Goal: Information Seeking & Learning: Learn about a topic

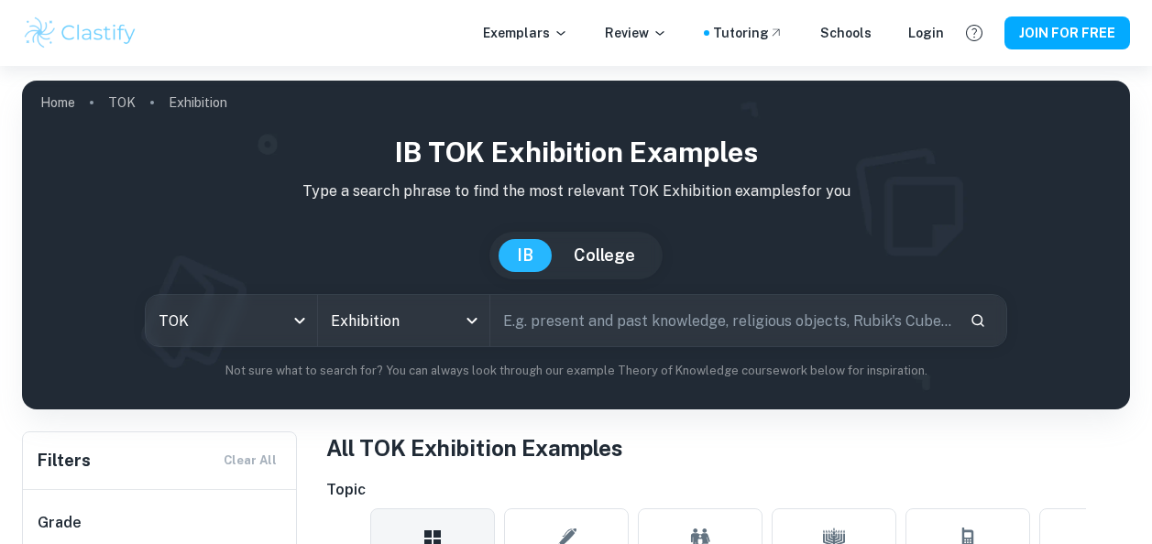
scroll to position [995, 0]
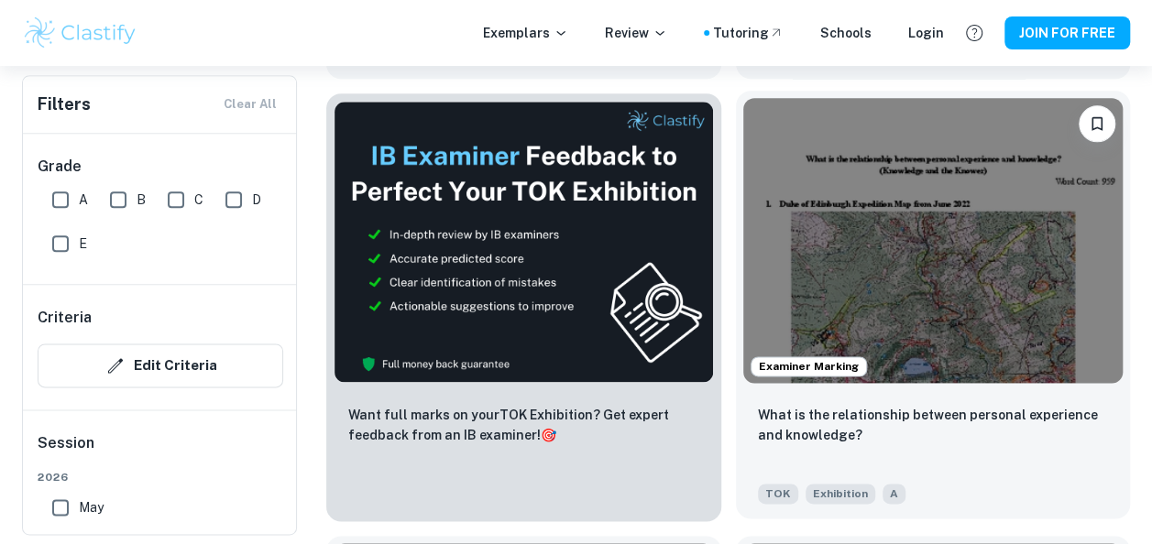
click at [827, 264] on img at bounding box center [933, 240] width 380 height 285
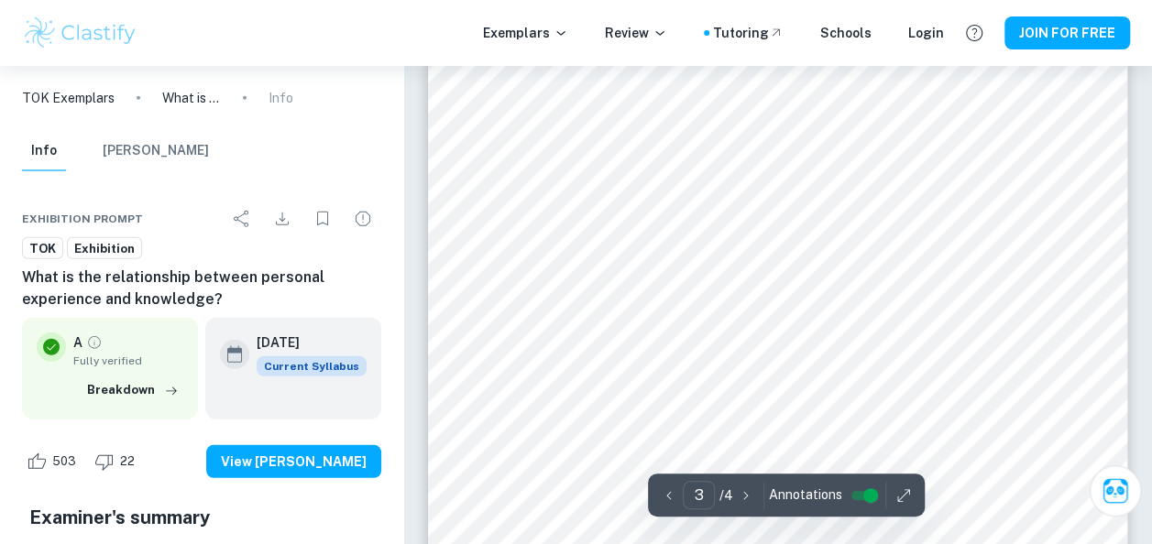
scroll to position [2514, 0]
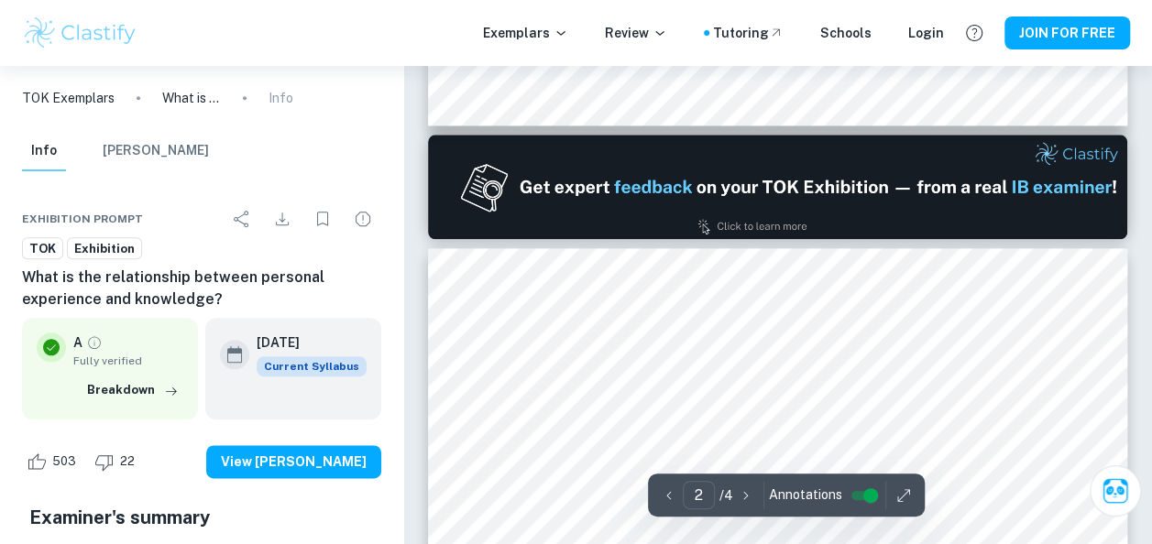
type input "1"
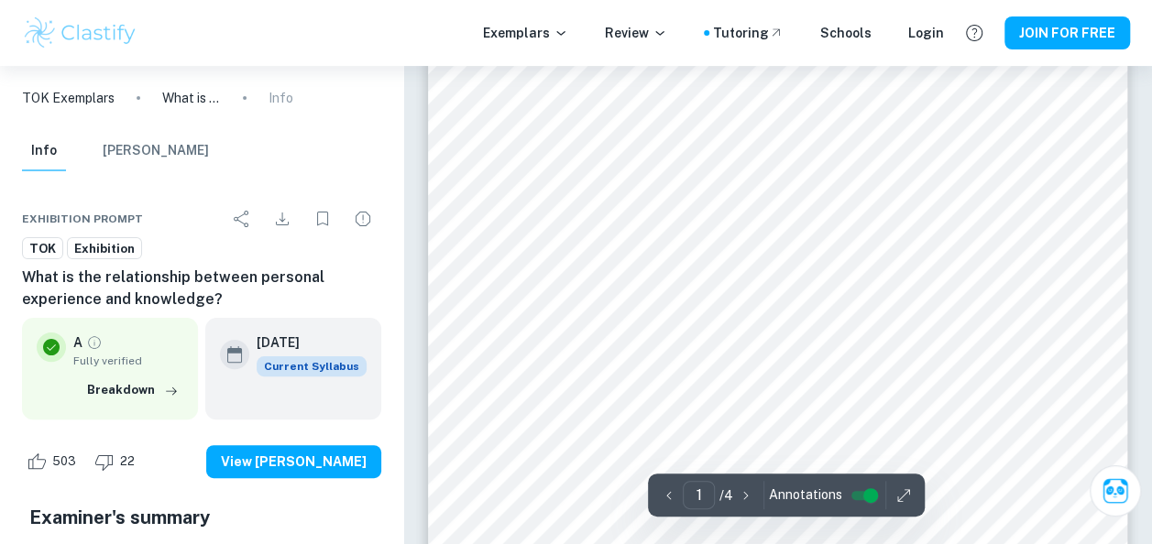
scroll to position [0, 0]
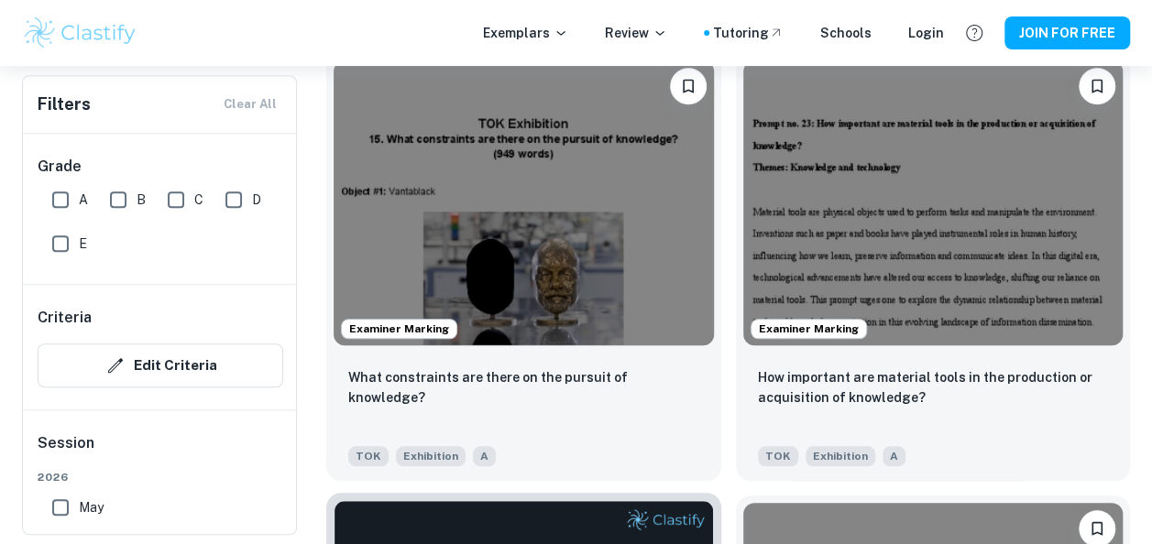
scroll to position [583, 0]
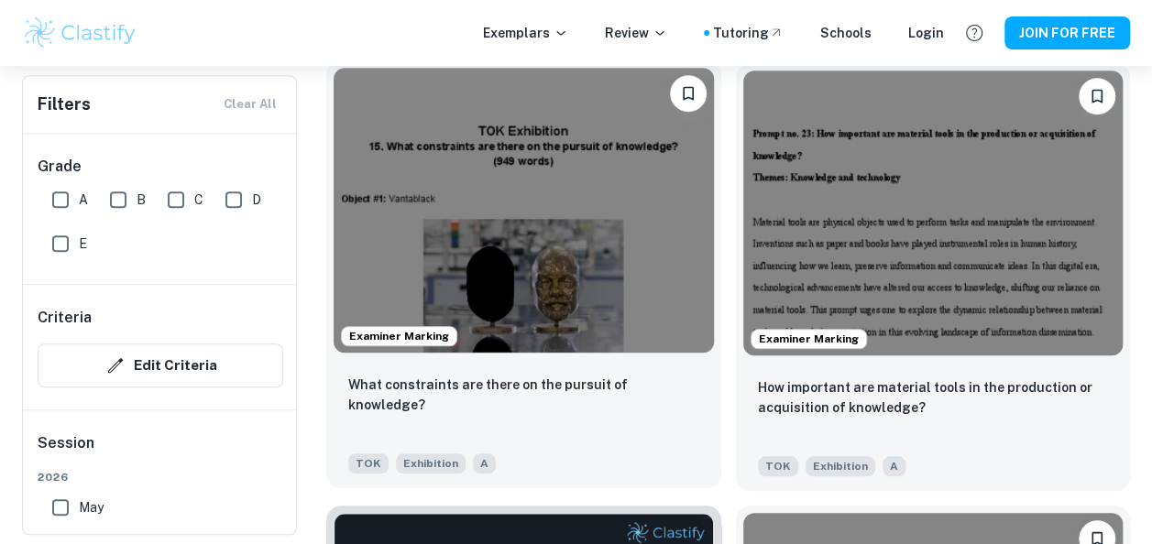
click at [534, 290] on img at bounding box center [524, 210] width 380 height 285
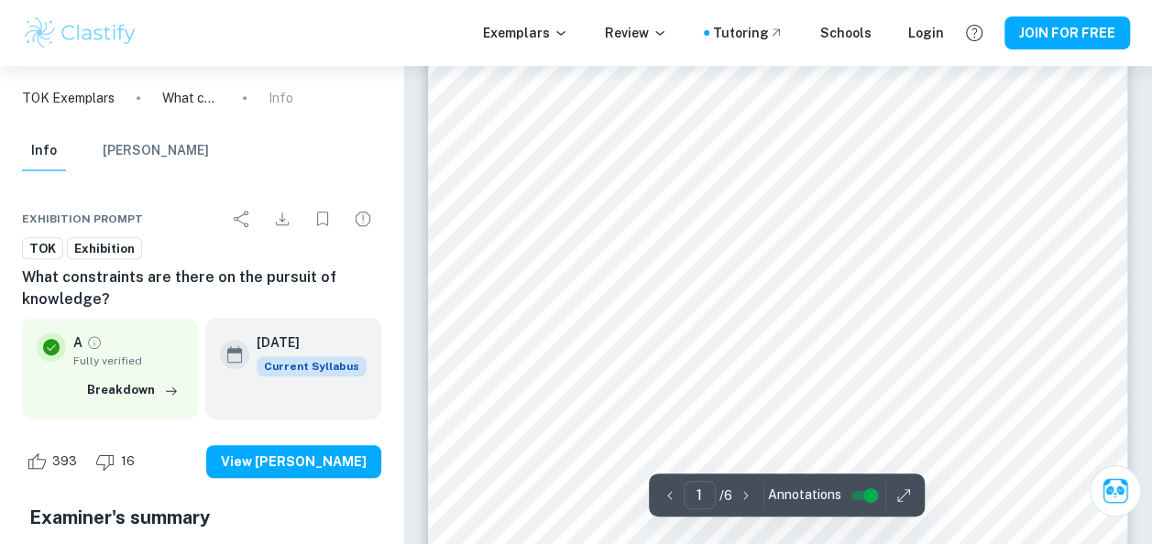
scroll to position [403, 0]
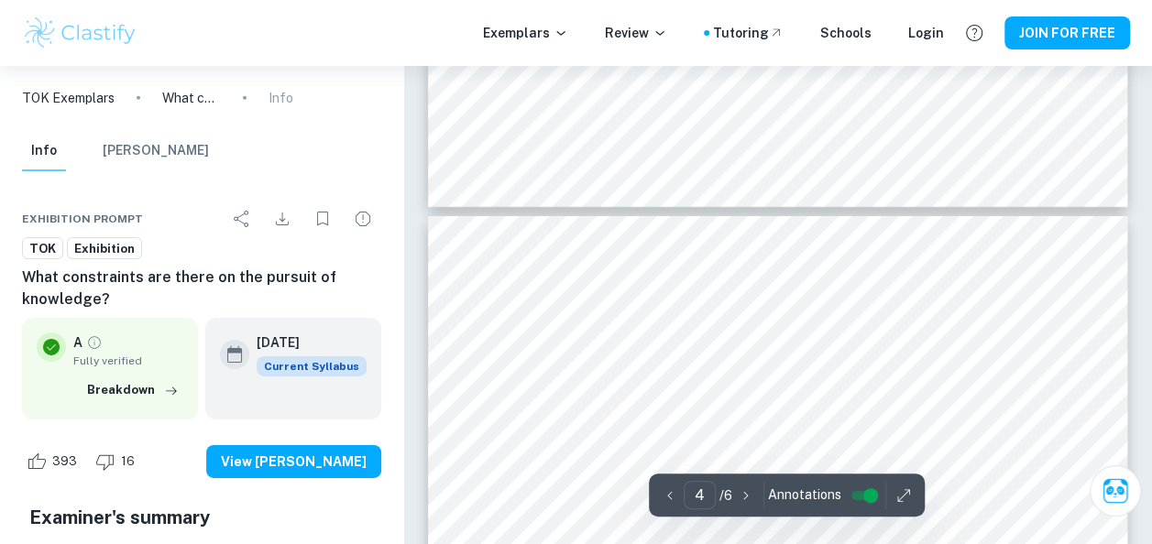
type input "3"
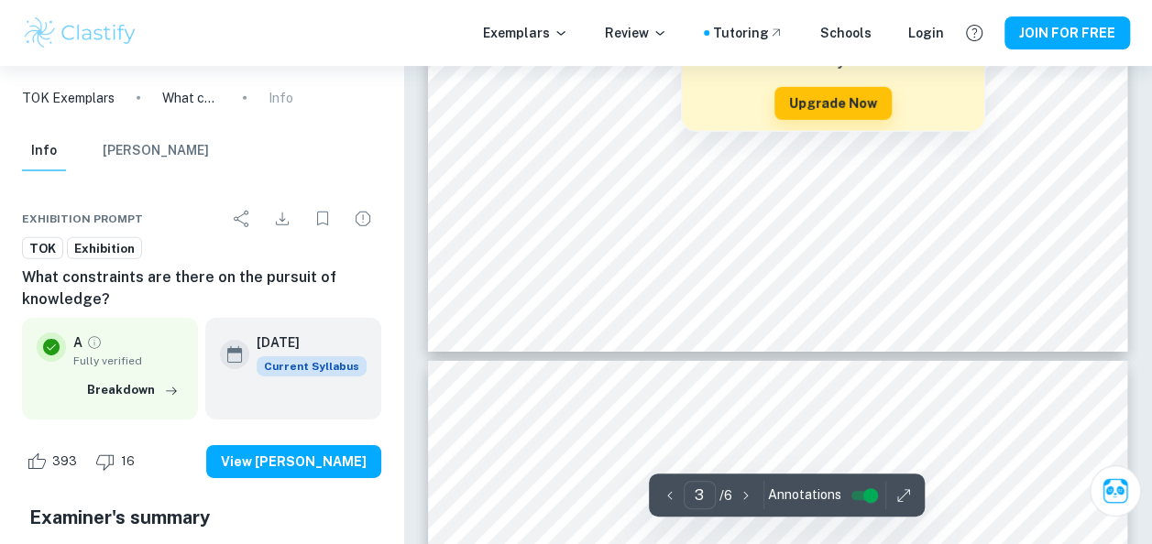
scroll to position [2693, 0]
